Goal: Check status: Check status

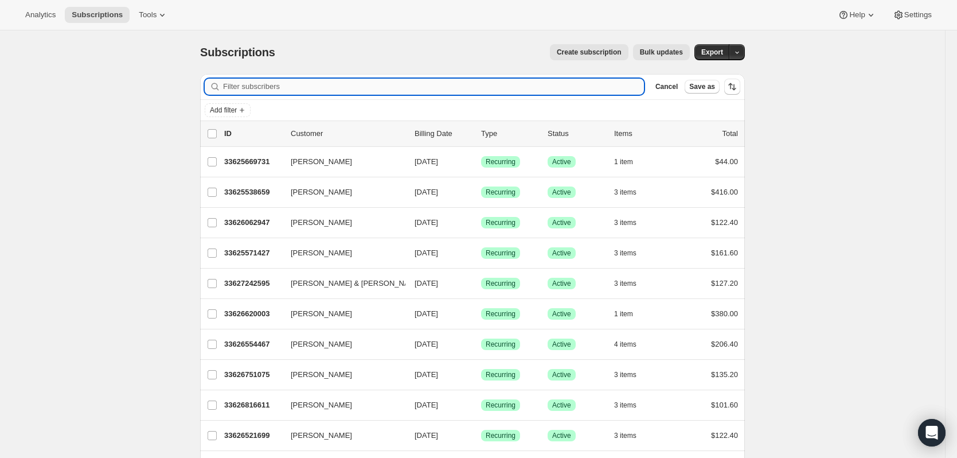
click at [418, 85] on input "Filter subscribers" at bounding box center [433, 87] width 421 height 16
click at [643, 85] on input "Filter subscribers" at bounding box center [433, 87] width 421 height 16
click at [253, 81] on input "Filter subscribers" at bounding box center [433, 87] width 421 height 16
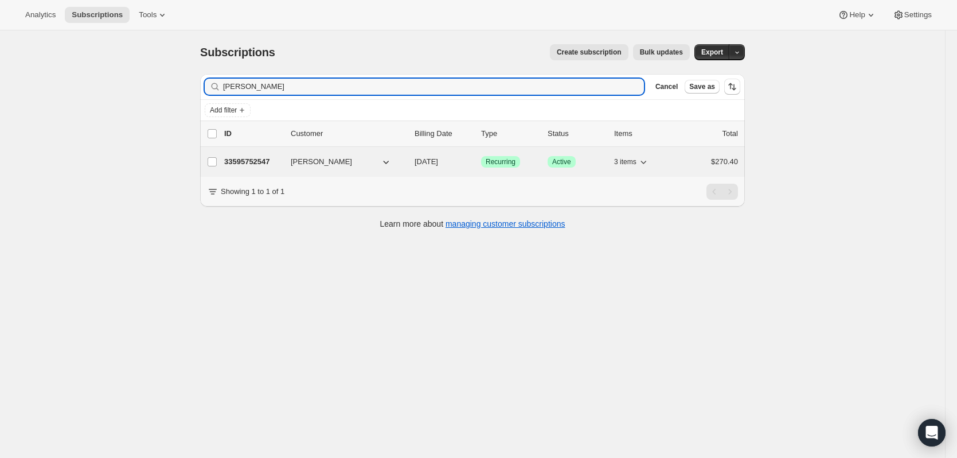
type input "[PERSON_NAME]"
click at [267, 163] on p "33595752547" at bounding box center [252, 161] width 57 height 11
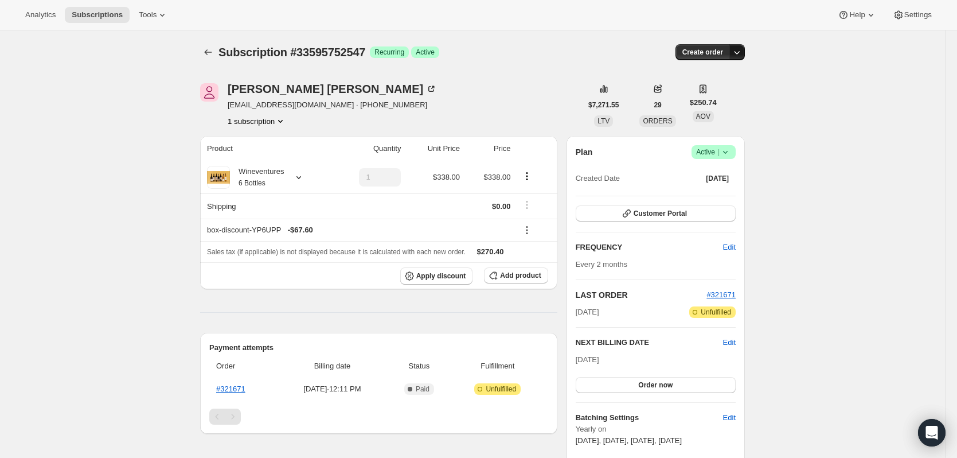
click at [745, 49] on button "button" at bounding box center [737, 52] width 16 height 16
click at [426, 90] on icon at bounding box center [431, 88] width 11 height 11
click at [738, 52] on icon "button" at bounding box center [738, 52] width 6 height 3
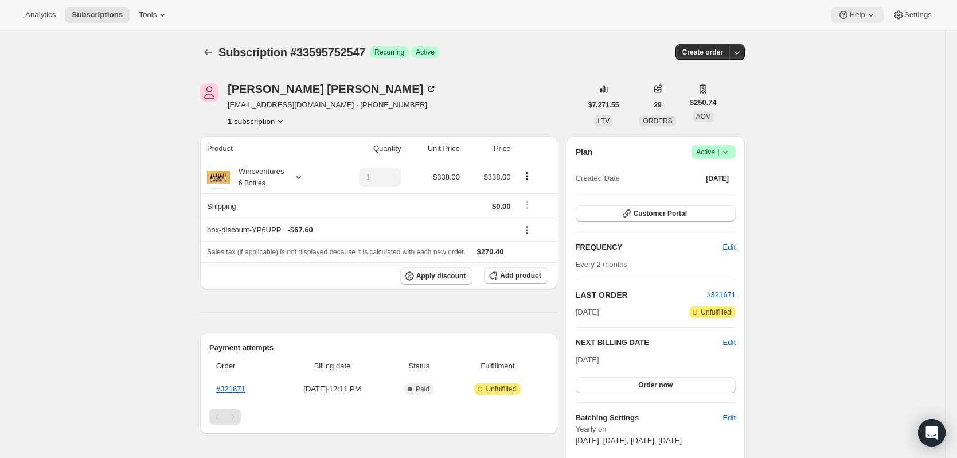
click at [876, 15] on icon at bounding box center [870, 14] width 11 height 11
drag, startPoint x: 791, startPoint y: 188, endPoint x: 798, endPoint y: 188, distance: 6.9
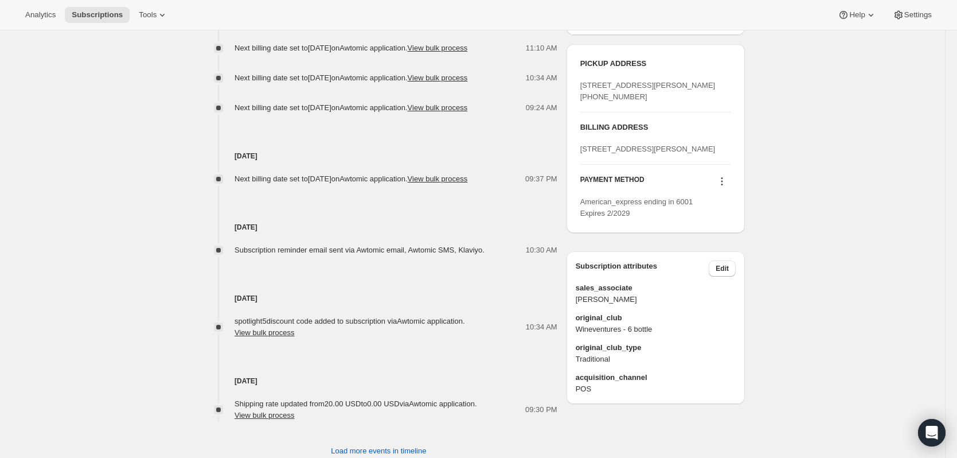
scroll to position [516, 0]
click at [726, 186] on icon at bounding box center [721, 180] width 11 height 11
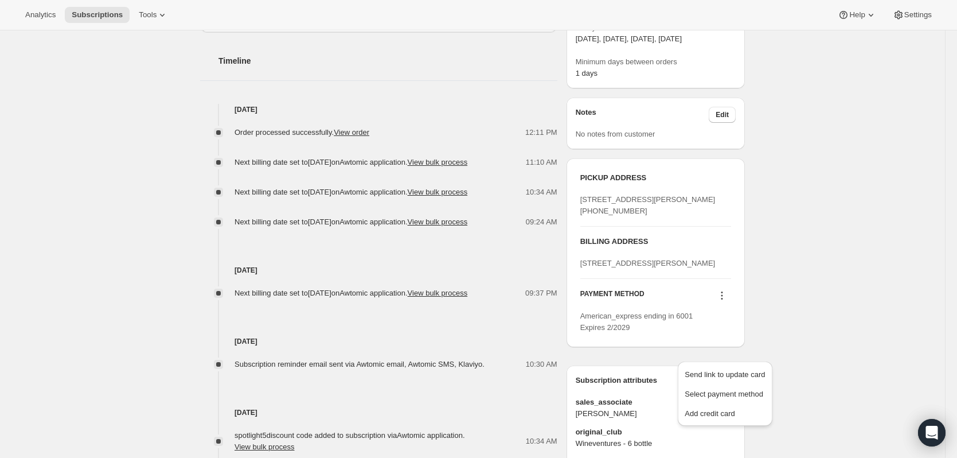
click at [902, 246] on div "Subscription #33595752547. This page is ready Subscription #33595752547 Success…" at bounding box center [472, 117] width 945 height 976
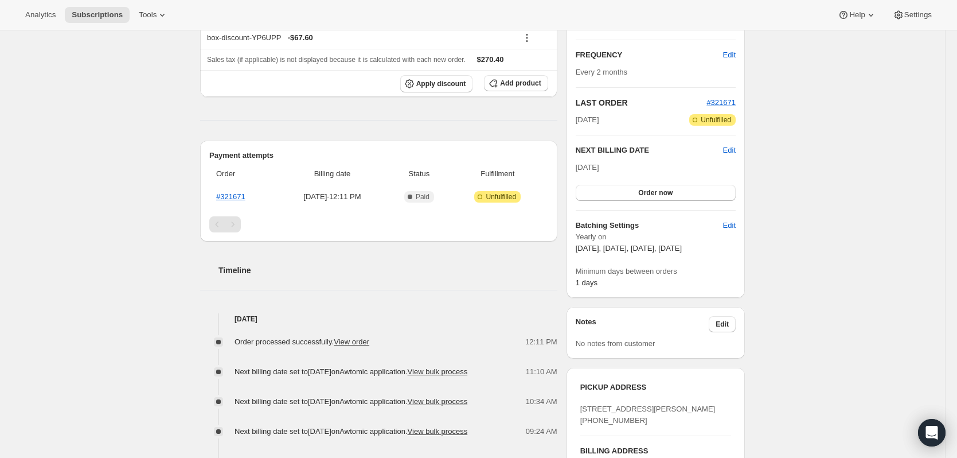
scroll to position [0, 0]
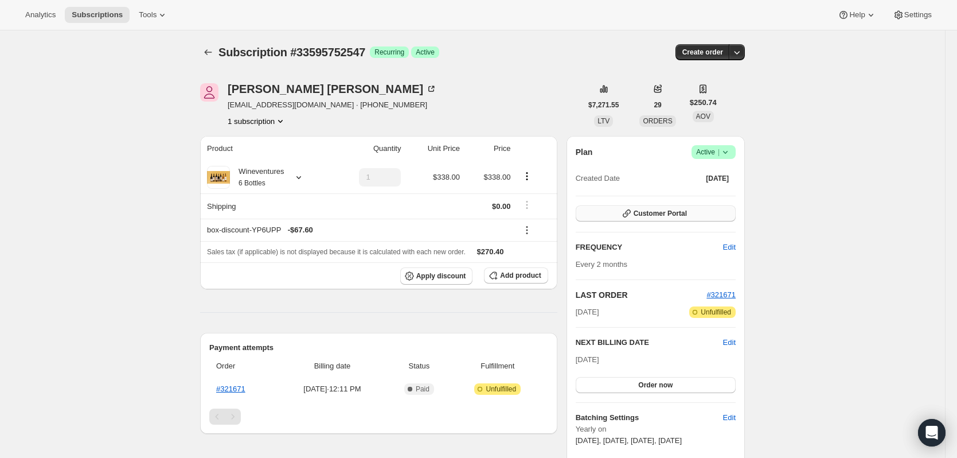
click at [643, 213] on span "Customer Portal" at bounding box center [660, 213] width 53 height 9
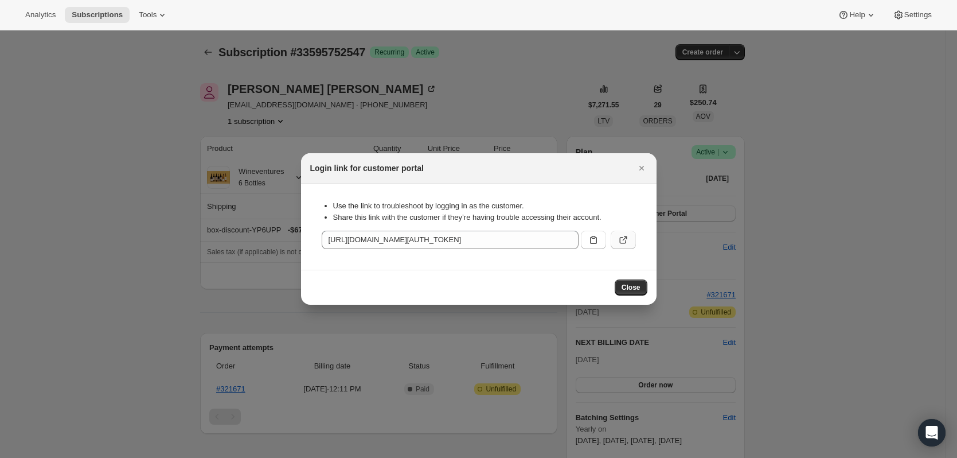
click at [620, 236] on icon ":rcg:" at bounding box center [623, 239] width 11 height 11
